Goal: Find specific page/section: Find specific page/section

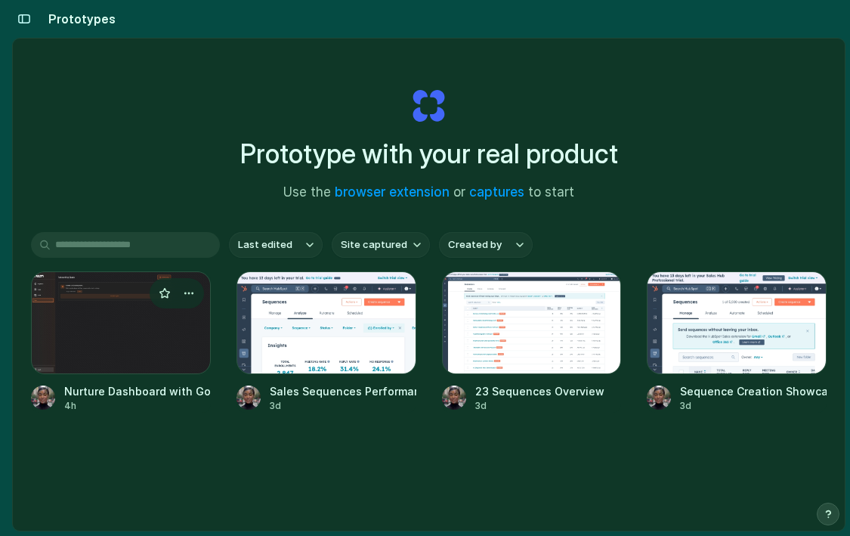
click at [166, 306] on div at bounding box center [177, 293] width 54 height 30
click at [163, 330] on div at bounding box center [121, 322] width 180 height 103
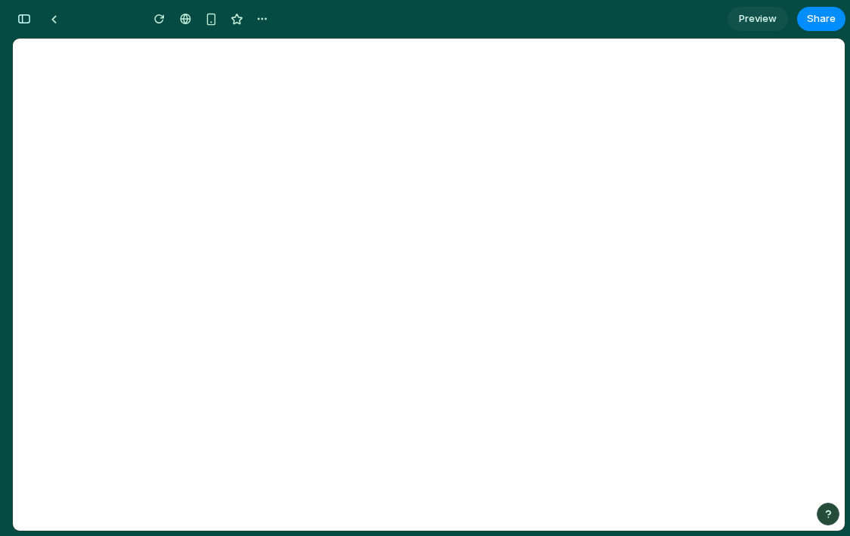
scroll to position [274, 0]
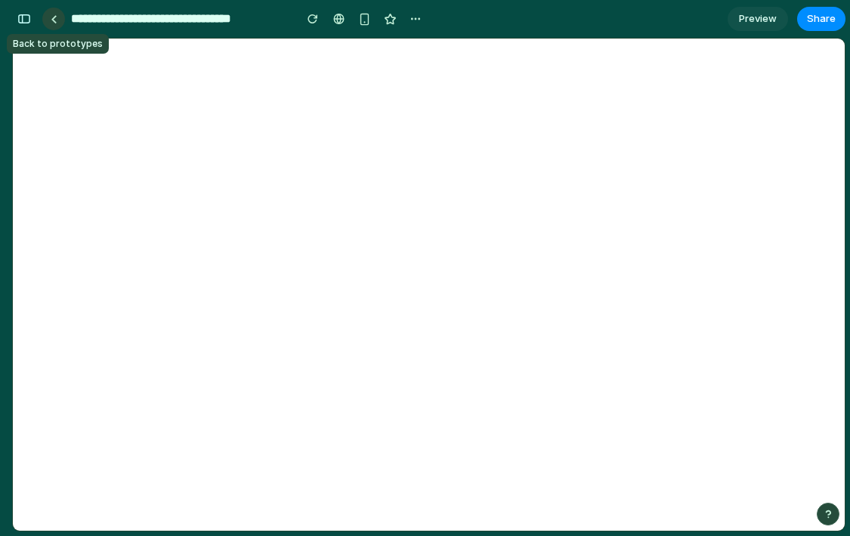
click at [51, 17] on div at bounding box center [54, 19] width 7 height 8
